Goal: Task Accomplishment & Management: Complete application form

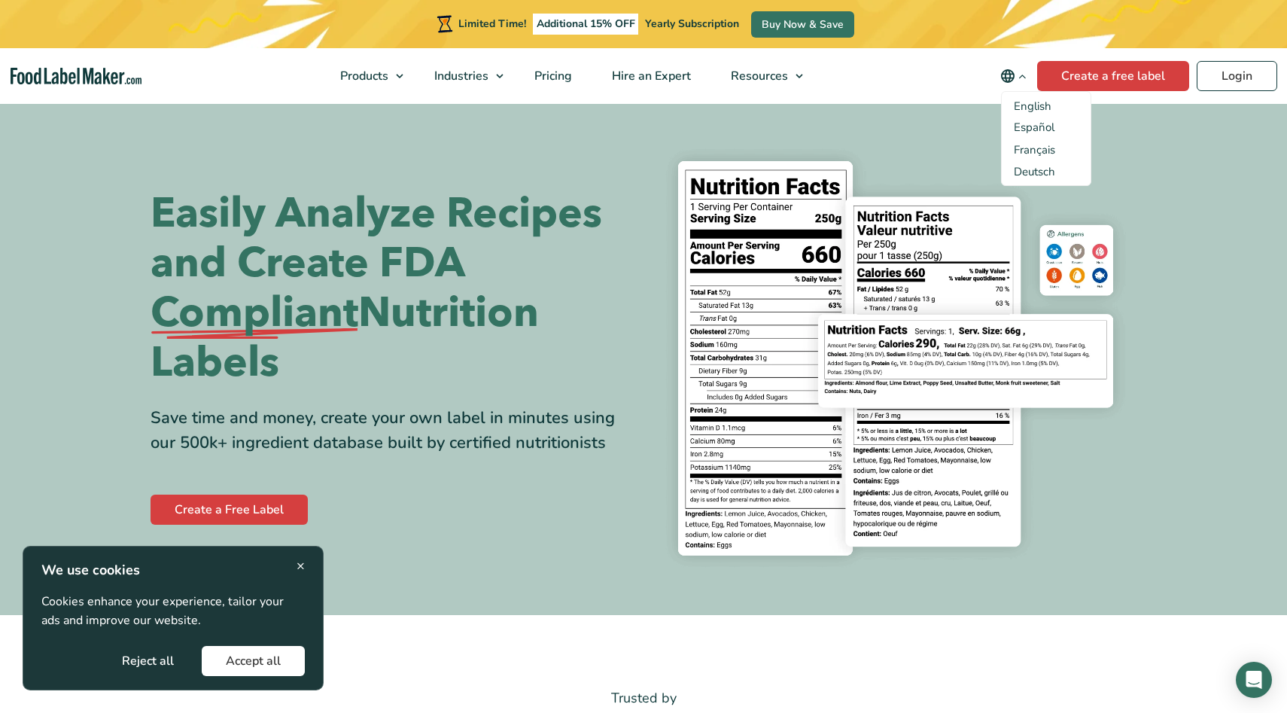
click at [1014, 75] on icon "Change language" at bounding box center [1008, 76] width 18 height 18
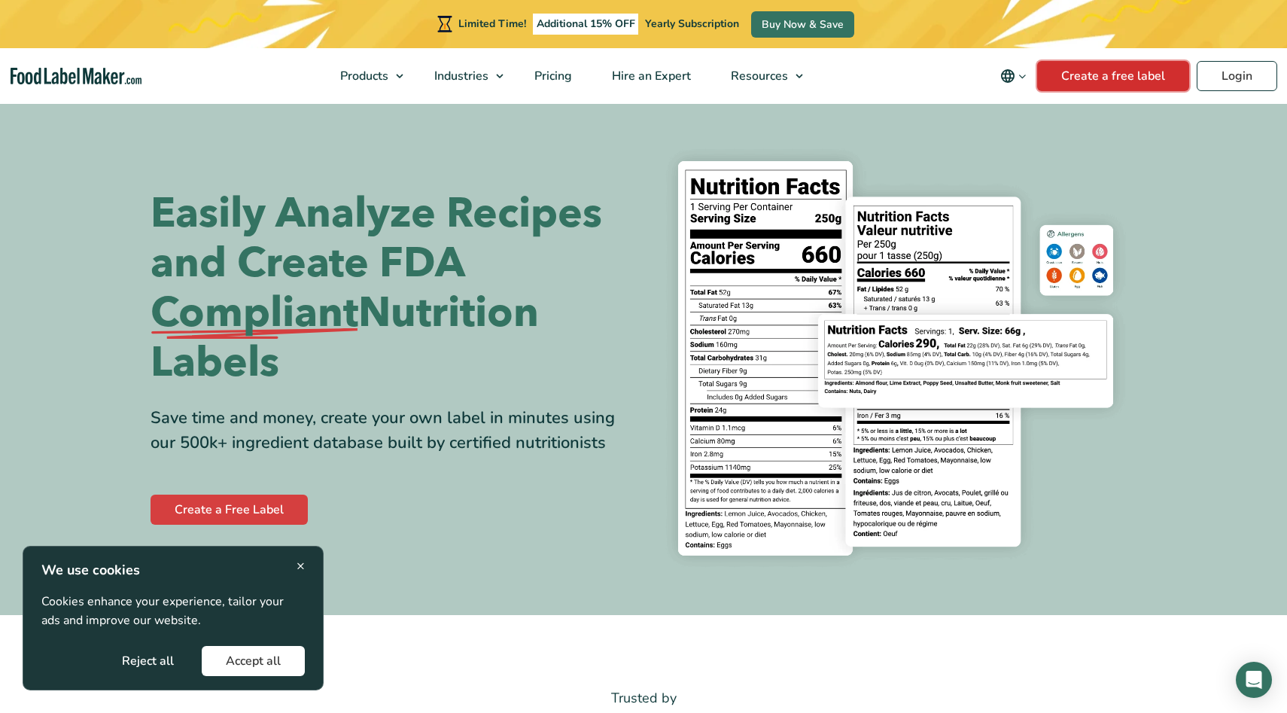
click at [1084, 75] on link "Create a free label" at bounding box center [1113, 76] width 152 height 30
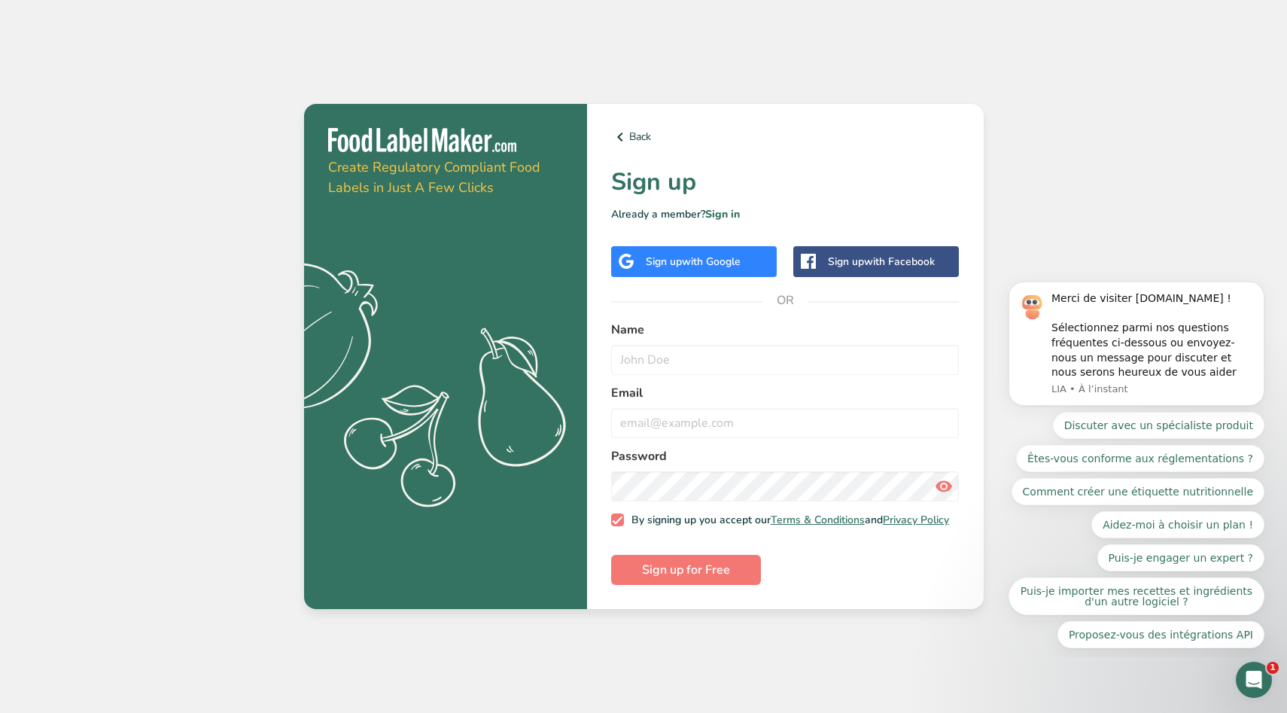
click at [712, 254] on span "with Google" at bounding box center [711, 261] width 59 height 14
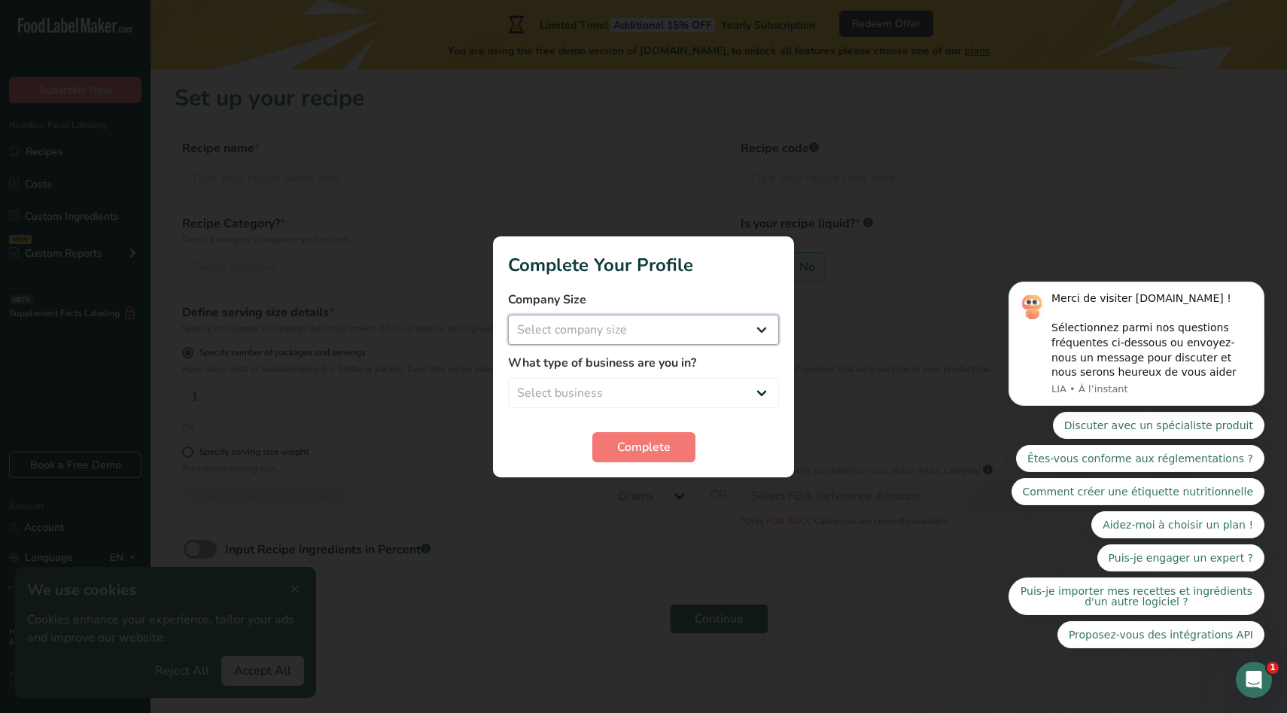
click at [760, 315] on select "Select company size Fewer than 10 Employees 10 to 50 Employees 51 to 500 Employ…" at bounding box center [643, 330] width 271 height 30
click at [508, 315] on select "Select company size Fewer than 10 Employees 10 to 50 Employees 51 to 500 Employ…" at bounding box center [643, 330] width 271 height 30
click at [709, 344] on form "Company Size Fewer than 10 Employees 10 to 50 Employees 51 to 500 Employees Ove…" at bounding box center [643, 376] width 271 height 172
click at [716, 336] on select "Fewer than 10 Employees 10 to 50 Employees 51 to 500 Employees Over 500 Employe…" at bounding box center [643, 330] width 271 height 30
click at [732, 324] on select "Fewer than 10 Employees 10 to 50 Employees 51 to 500 Employees Over 500 Employe…" at bounding box center [643, 330] width 271 height 30
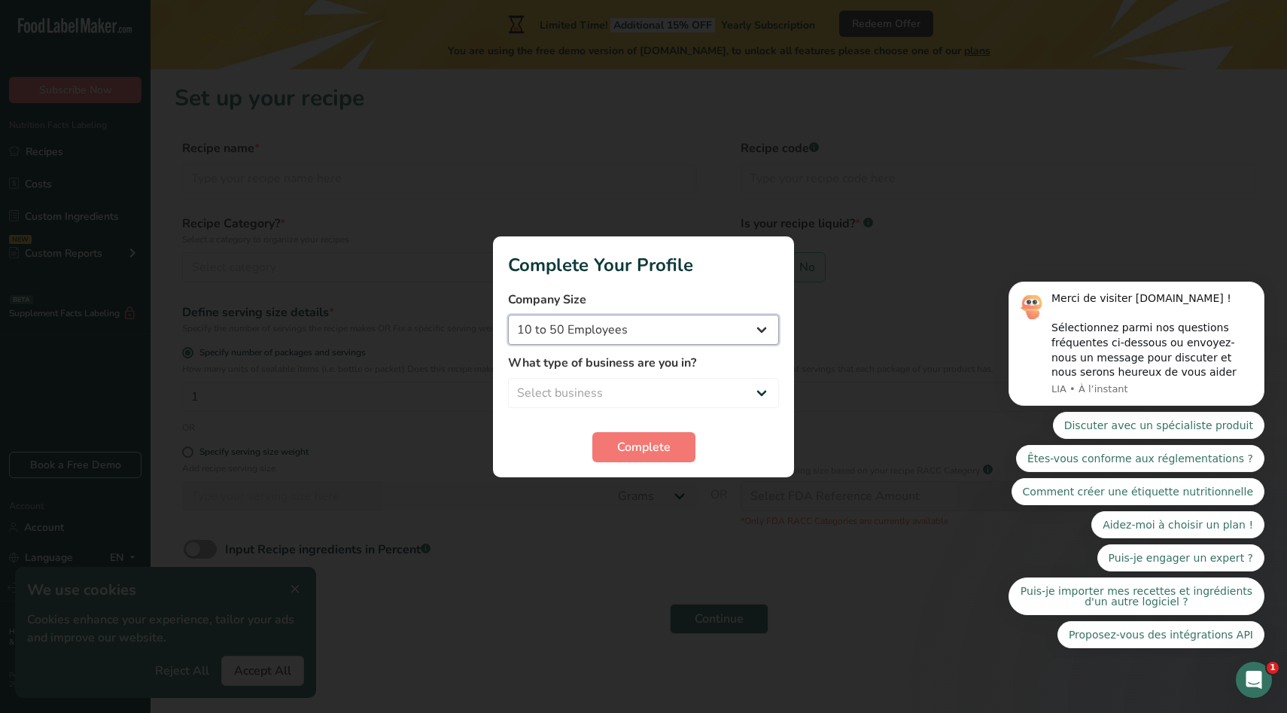
select select "1"
click at [508, 315] on select "Fewer than 10 Employees 10 to 50 Employees 51 to 500 Employees Over 500 Employe…" at bounding box center [643, 330] width 271 height 30
click at [692, 389] on select "Select business Packaged Food Manufacturer Restaurant & Cafe Bakery Meal Plans …" at bounding box center [643, 393] width 271 height 30
select select "1"
click at [508, 378] on select "Select business Packaged Food Manufacturer Restaurant & Cafe Bakery Meal Plans …" at bounding box center [643, 393] width 271 height 30
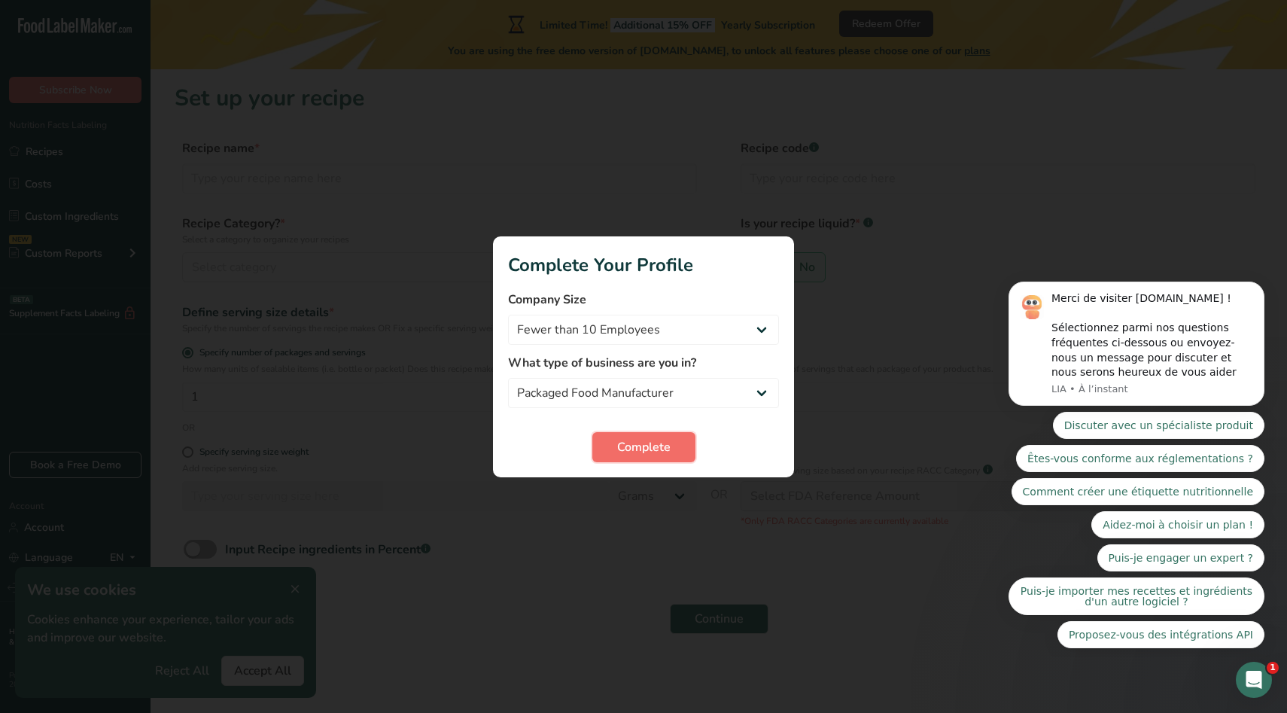
click at [655, 448] on span "Complete" at bounding box center [643, 447] width 53 height 18
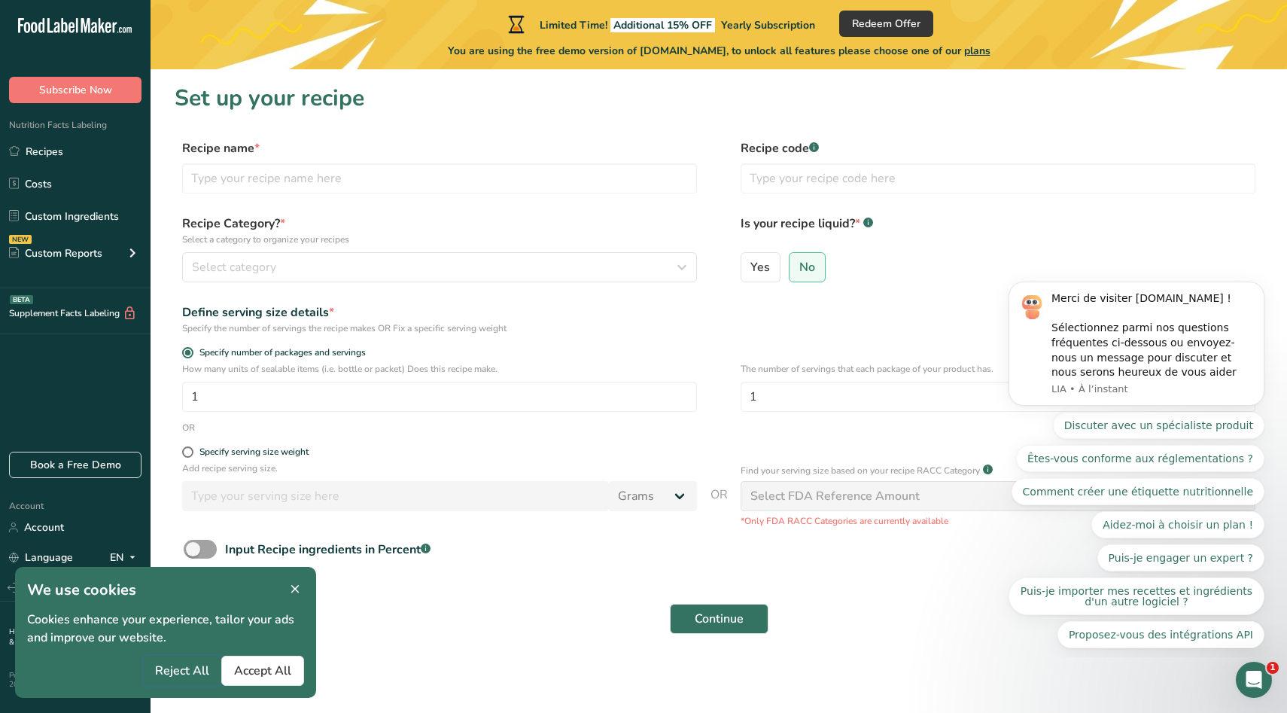
click at [182, 666] on span "Reject All" at bounding box center [182, 671] width 54 height 18
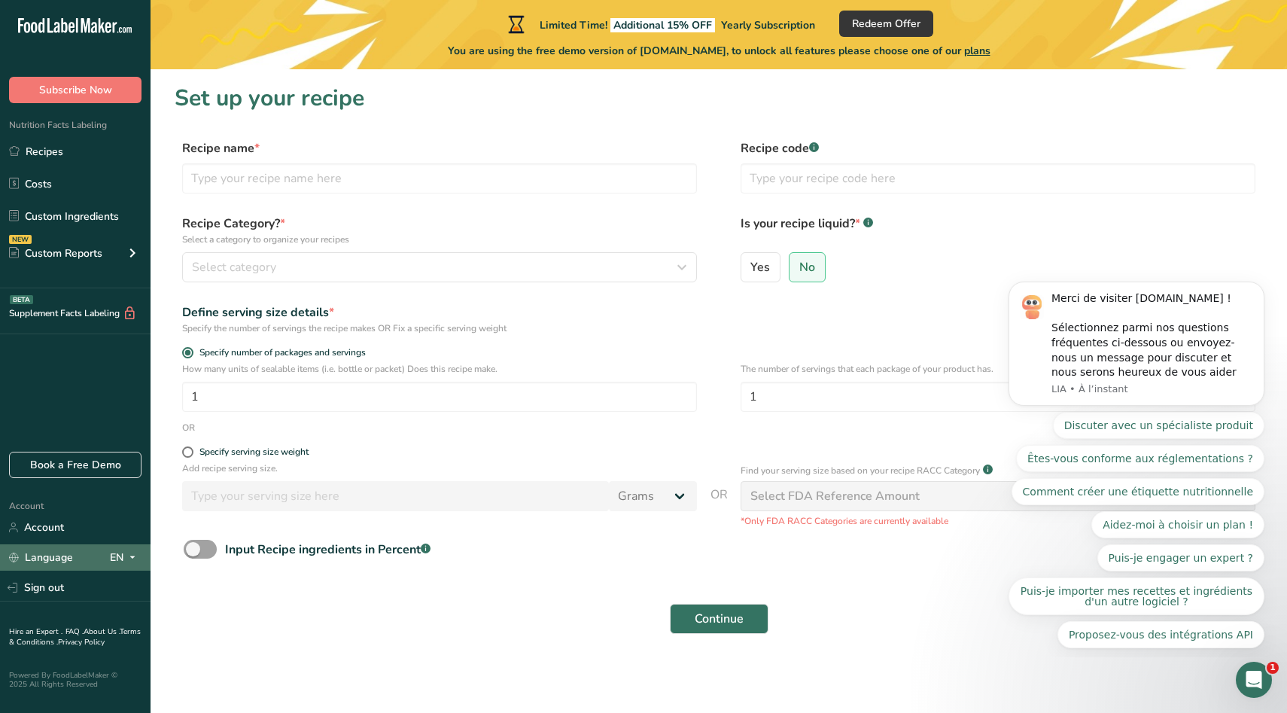
click at [73, 560] on div "Language EN" at bounding box center [75, 557] width 132 height 26
click at [205, 611] on div "Continue" at bounding box center [719, 619] width 1088 height 48
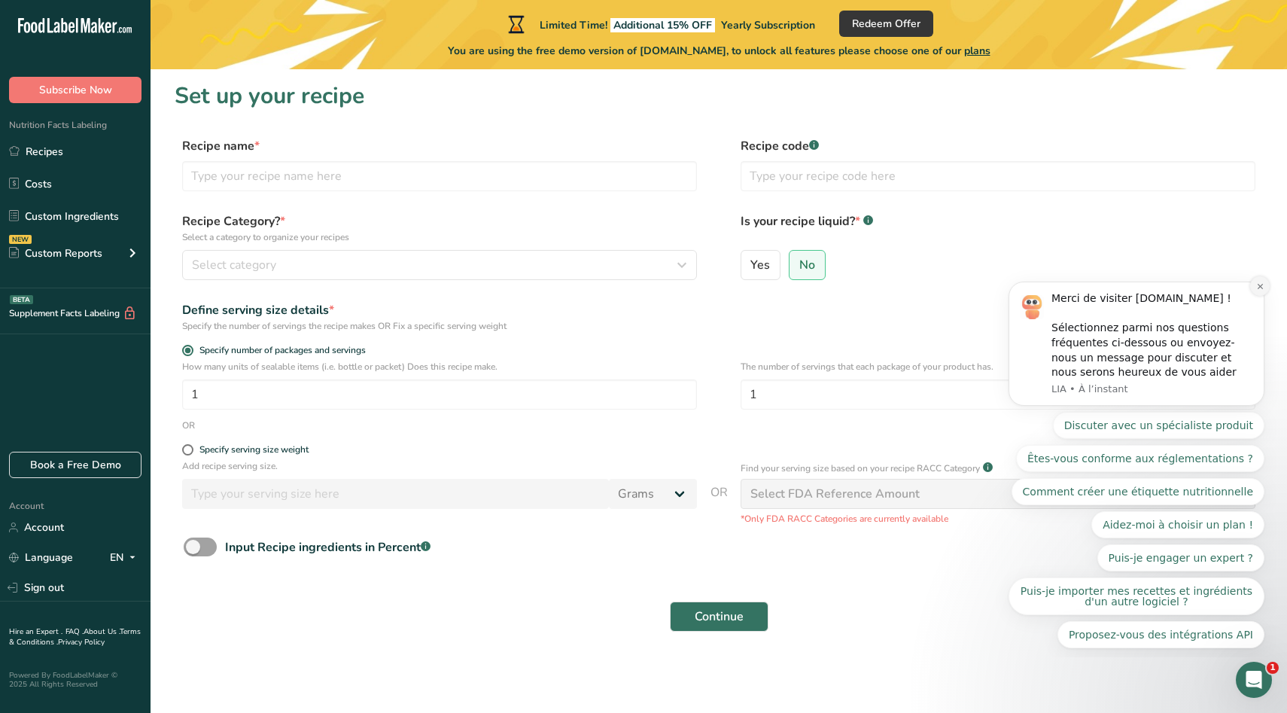
click at [1262, 281] on button "Dismiss notification" at bounding box center [1260, 286] width 20 height 20
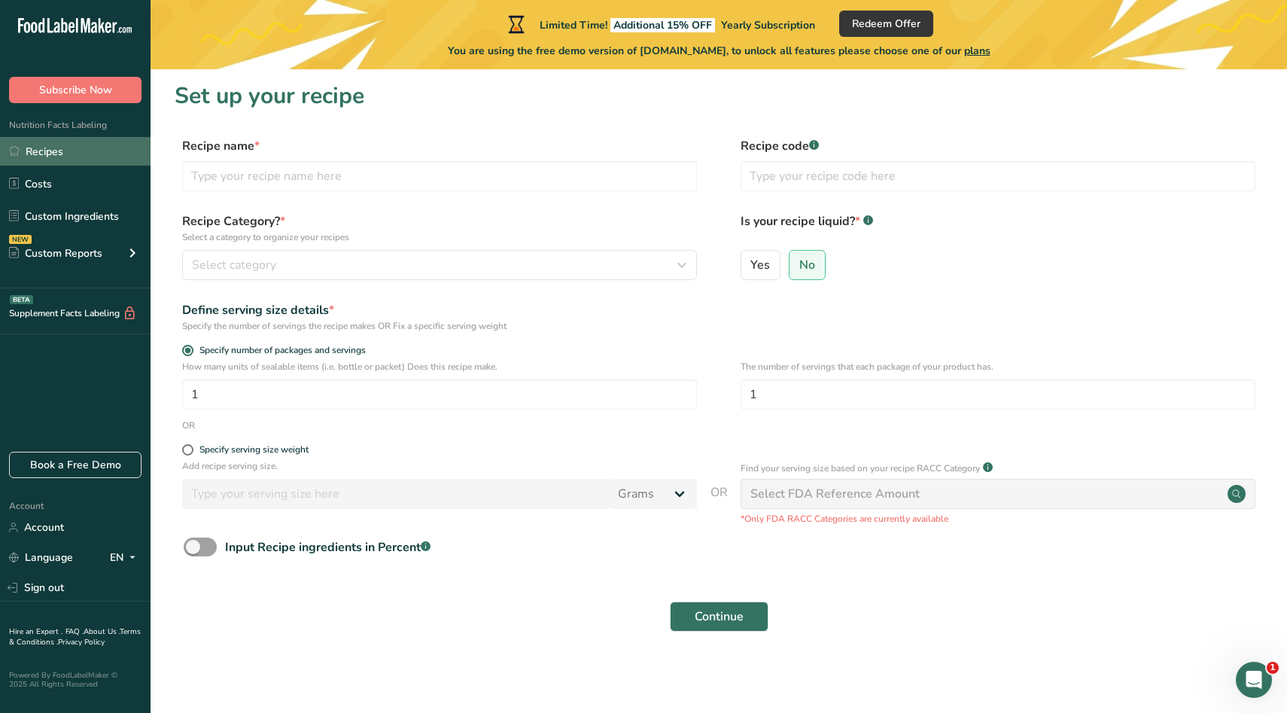
click at [108, 153] on link "Recipes" at bounding box center [75, 151] width 151 height 29
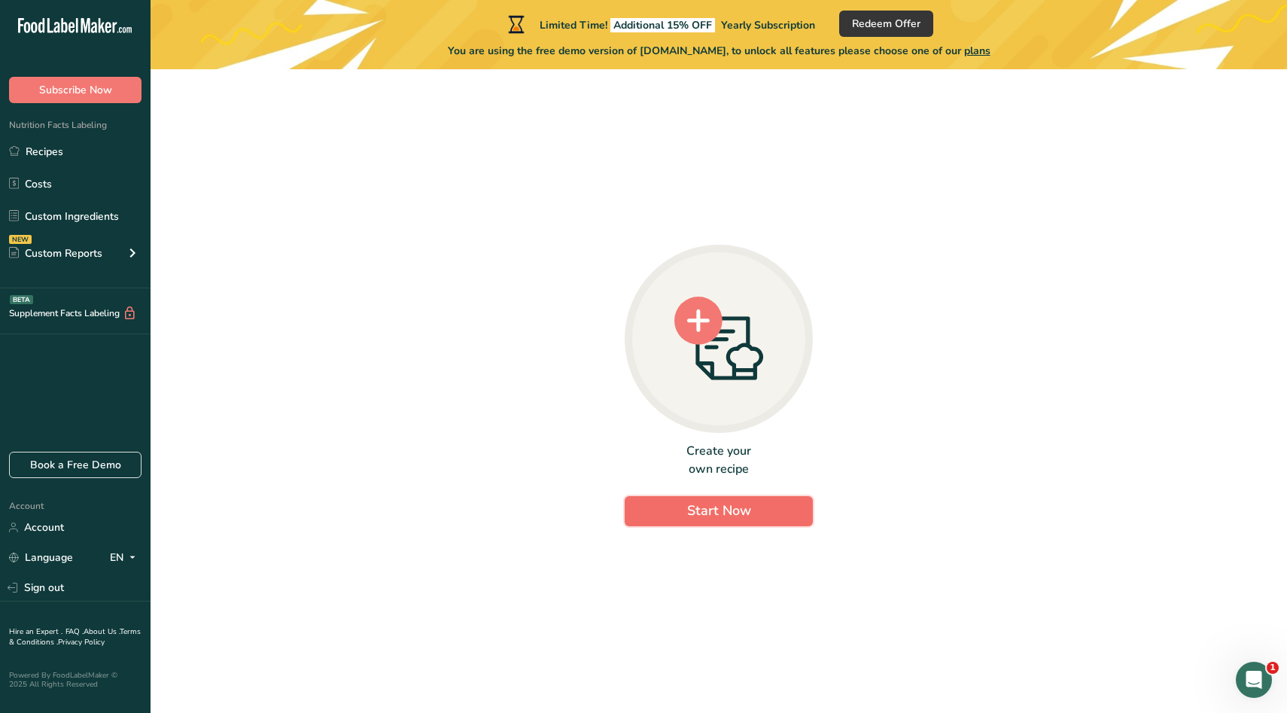
click at [702, 519] on span "Start Now" at bounding box center [719, 510] width 64 height 18
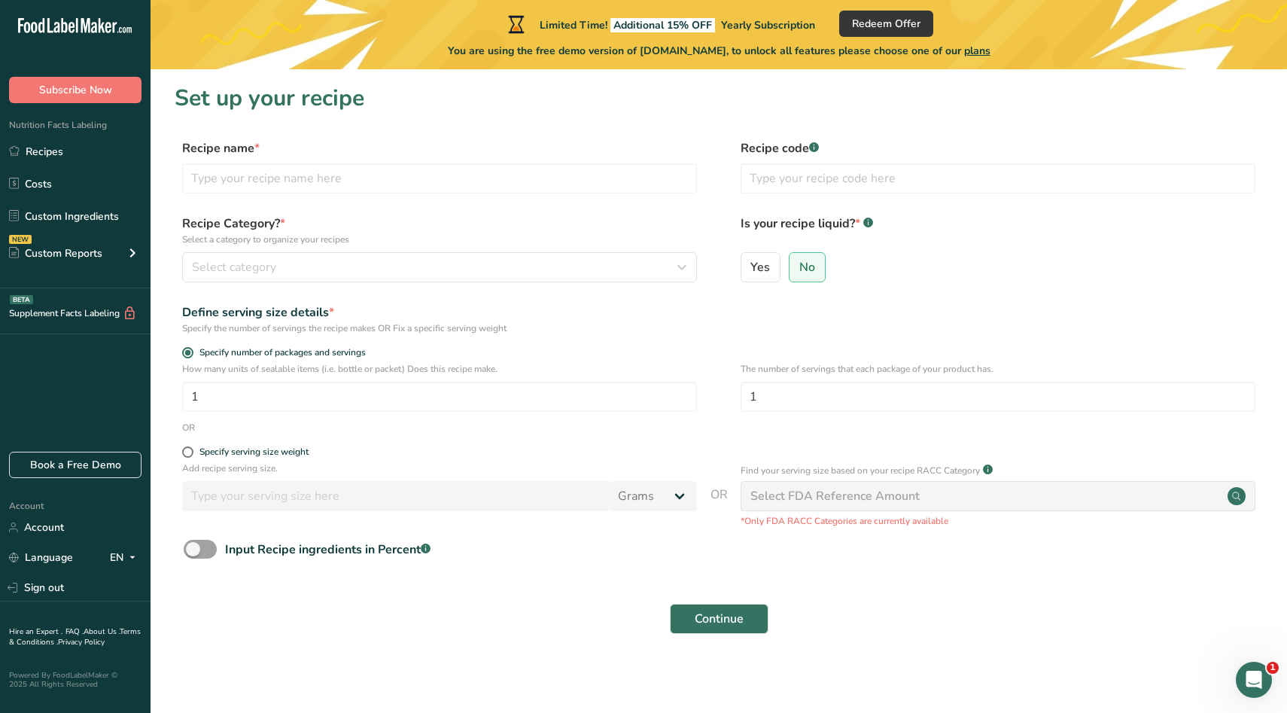
scroll to position [2, 0]
